Goal: Information Seeking & Learning: Learn about a topic

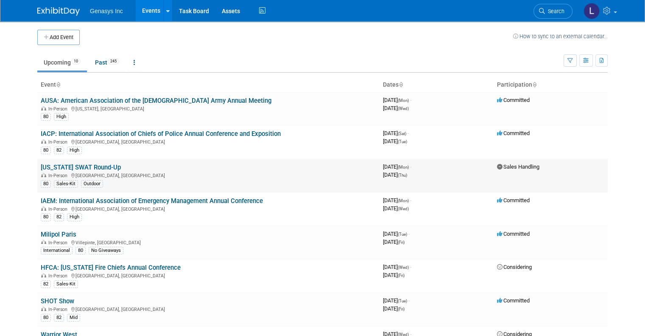
click at [68, 165] on link "[US_STATE] SWAT Round-Up" at bounding box center [81, 167] width 80 height 8
click at [65, 198] on link "IAEM: International Association of Emergency Management Annual Conference" at bounding box center [152, 201] width 222 height 8
click at [59, 232] on link "Milipol Paris" at bounding box center [59, 234] width 36 height 8
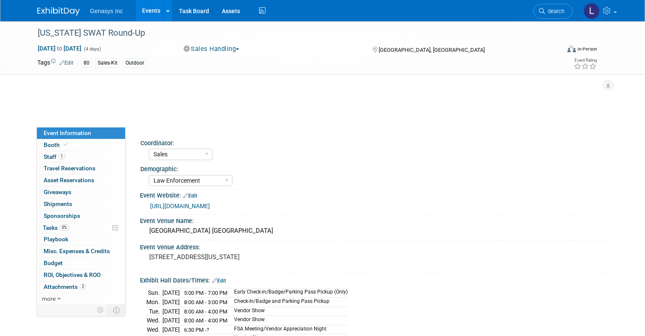
select select "Sales"
select select "Law Enforcement"
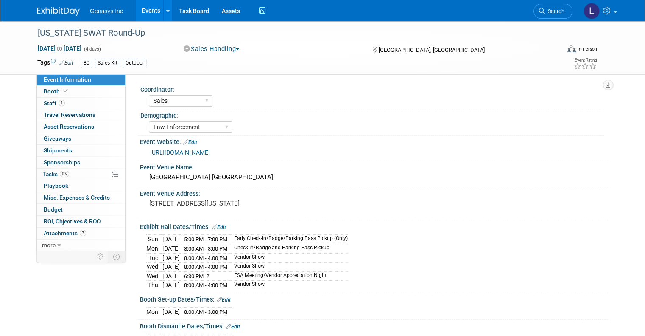
click at [180, 150] on link "[URL][DOMAIN_NAME]" at bounding box center [180, 152] width 60 height 7
drag, startPoint x: 131, startPoint y: 33, endPoint x: 28, endPoint y: 30, distance: 103.1
click at [35, 30] on div "[US_STATE] SWAT Round-Up" at bounding box center [292, 32] width 515 height 15
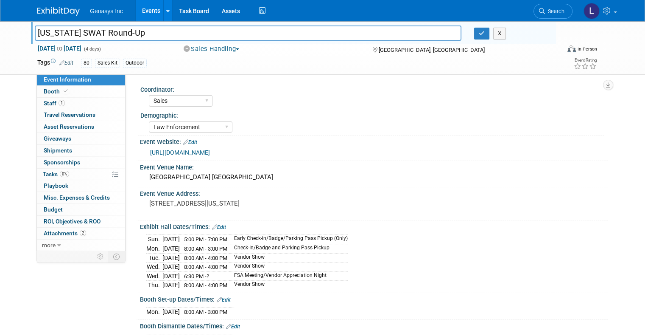
drag, startPoint x: 120, startPoint y: 30, endPoint x: 31, endPoint y: 26, distance: 89.6
click at [35, 26] on input "[US_STATE] SWAT Round-Up" at bounding box center [248, 32] width 427 height 15
click at [62, 92] on span at bounding box center [66, 91] width 8 height 6
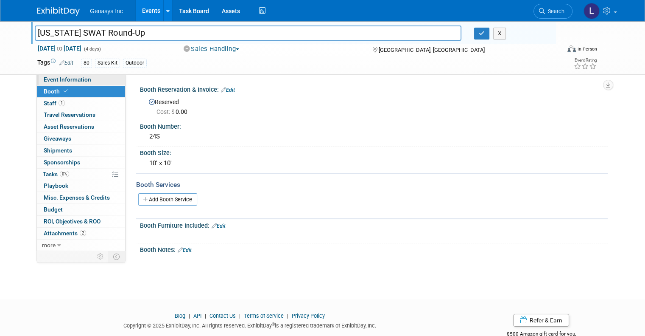
click at [76, 80] on span "Event Information" at bounding box center [68, 79] width 48 height 7
select select "Sales"
select select "Law Enforcement"
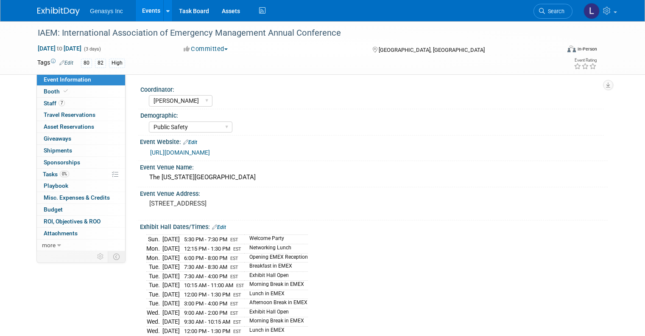
select select "[PERSON_NAME]"
select select "Public Safety"
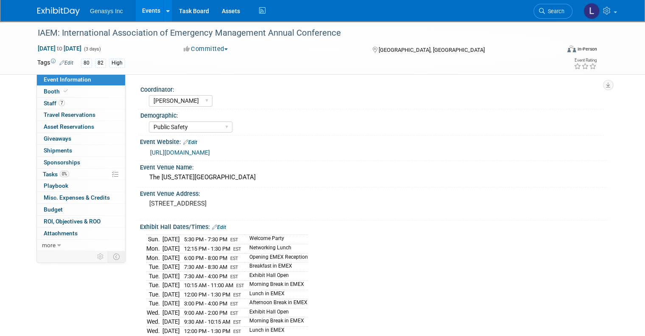
click at [168, 152] on link "https://www.iaem.org/usconf" at bounding box center [180, 152] width 60 height 7
drag, startPoint x: 54, startPoint y: 31, endPoint x: 332, endPoint y: 31, distance: 277.4
click at [332, 31] on div "IAEM: International Association of Emergency Management Annual Conference" at bounding box center [292, 32] width 515 height 15
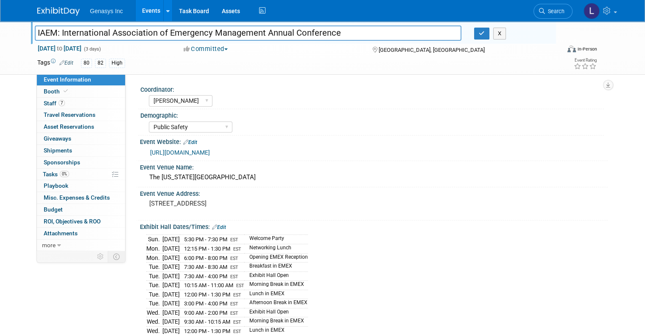
drag, startPoint x: 332, startPoint y: 33, endPoint x: 53, endPoint y: 41, distance: 278.4
click at [53, 41] on div "IAEM: International Association of Emergency Management Annual Conference IAEM:…" at bounding box center [293, 32] width 525 height 23
click at [71, 95] on link "Booth" at bounding box center [81, 91] width 88 height 11
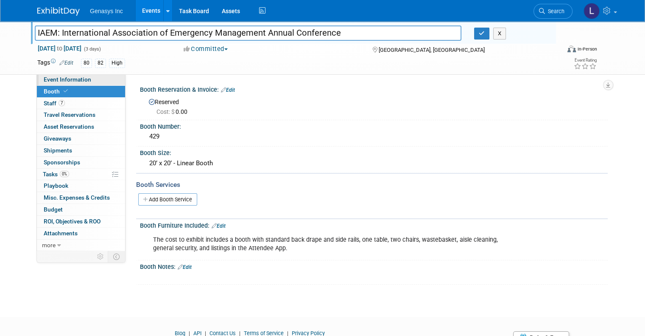
click at [78, 76] on span "Event Information" at bounding box center [68, 79] width 48 height 7
select select "[PERSON_NAME]"
select select "Public Safety"
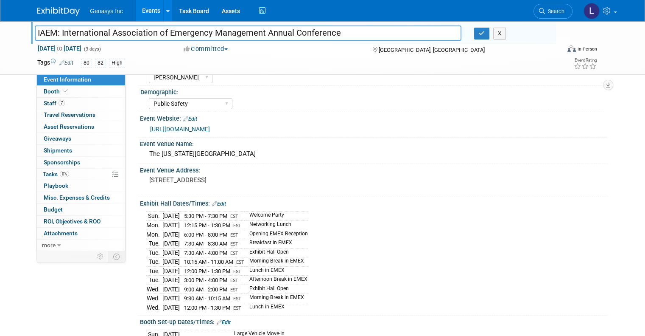
scroll to position [42, 0]
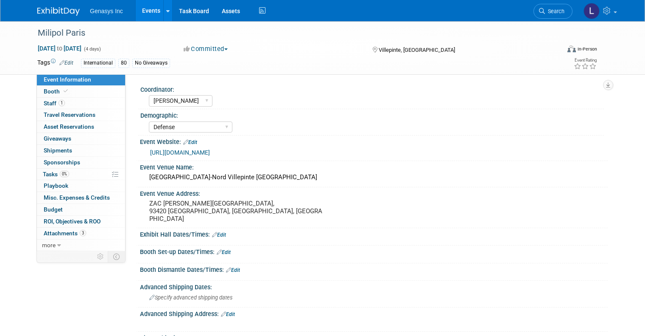
select select "[PERSON_NAME]"
select select "Defense"
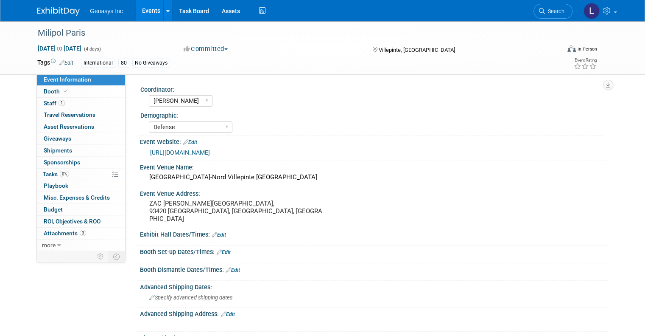
click at [176, 151] on link "http://event.milipol.com/2025/en/" at bounding box center [180, 152] width 60 height 7
click at [64, 92] on icon at bounding box center [66, 91] width 4 height 5
